Goal: Task Accomplishment & Management: Manage account settings

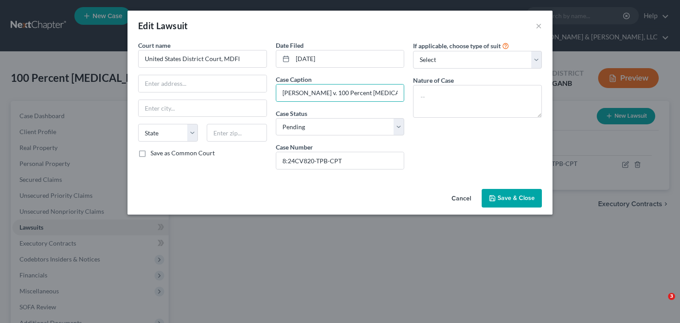
select select "0"
click at [512, 202] on button "Save & Close" at bounding box center [511, 198] width 60 height 19
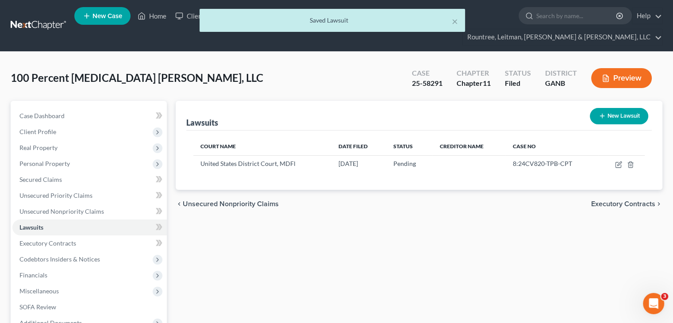
click at [159, 15] on div "× Saved Lawsuit" at bounding box center [332, 22] width 673 height 27
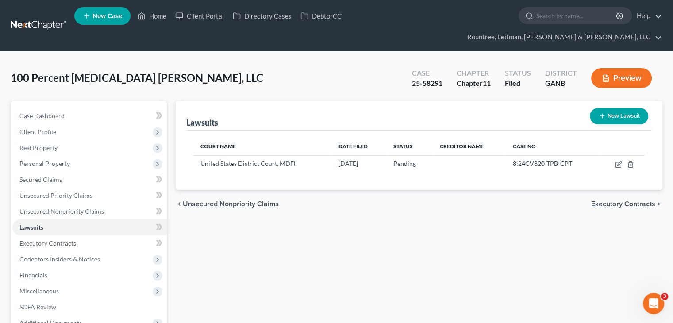
click at [536, 22] on input "search" at bounding box center [576, 16] width 81 height 16
click at [154, 20] on link "Home" at bounding box center [152, 16] width 38 height 16
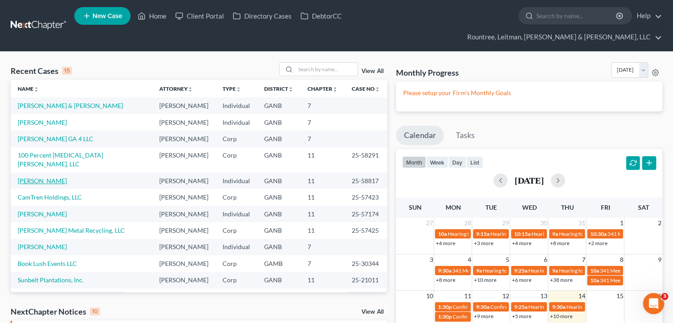
click at [42, 177] on link "[PERSON_NAME]" at bounding box center [42, 181] width 49 height 8
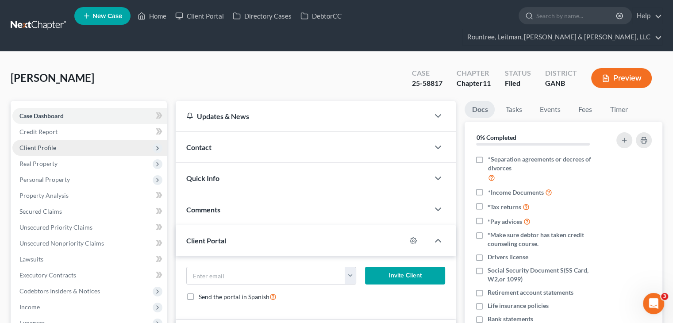
click at [47, 140] on span "Client Profile" at bounding box center [89, 148] width 154 height 16
